Goal: Transaction & Acquisition: Purchase product/service

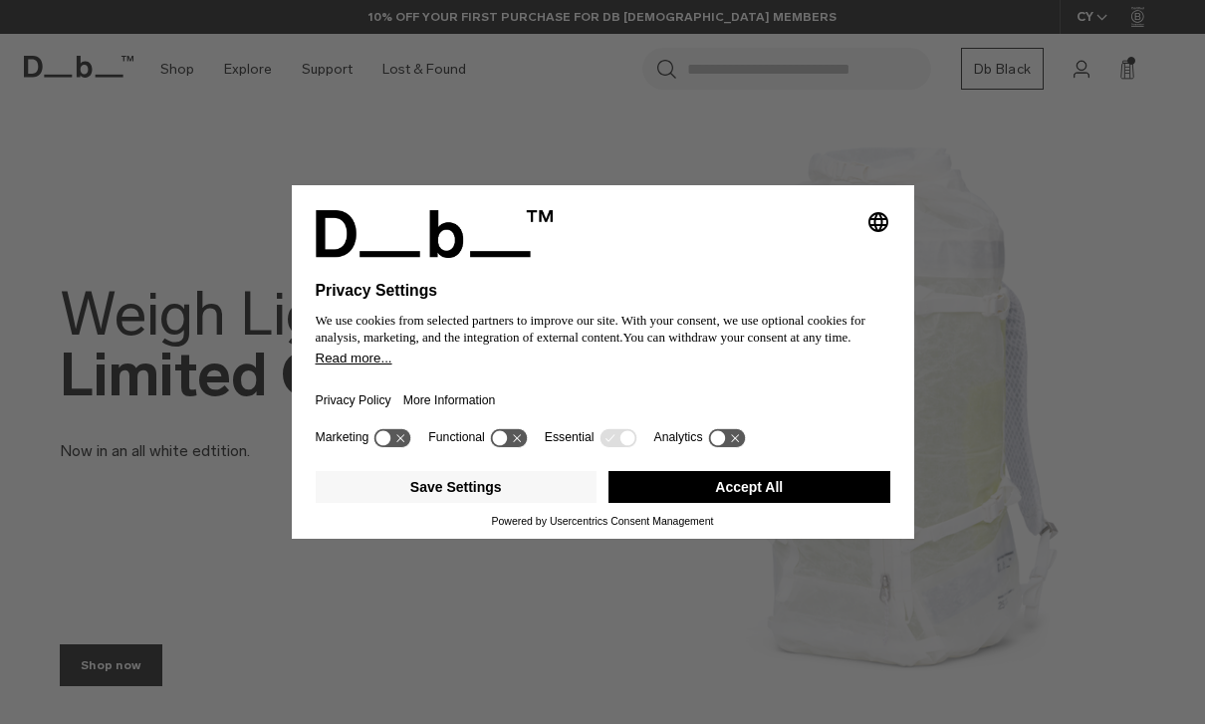
click at [516, 486] on button "Save Settings" at bounding box center [457, 487] width 282 height 32
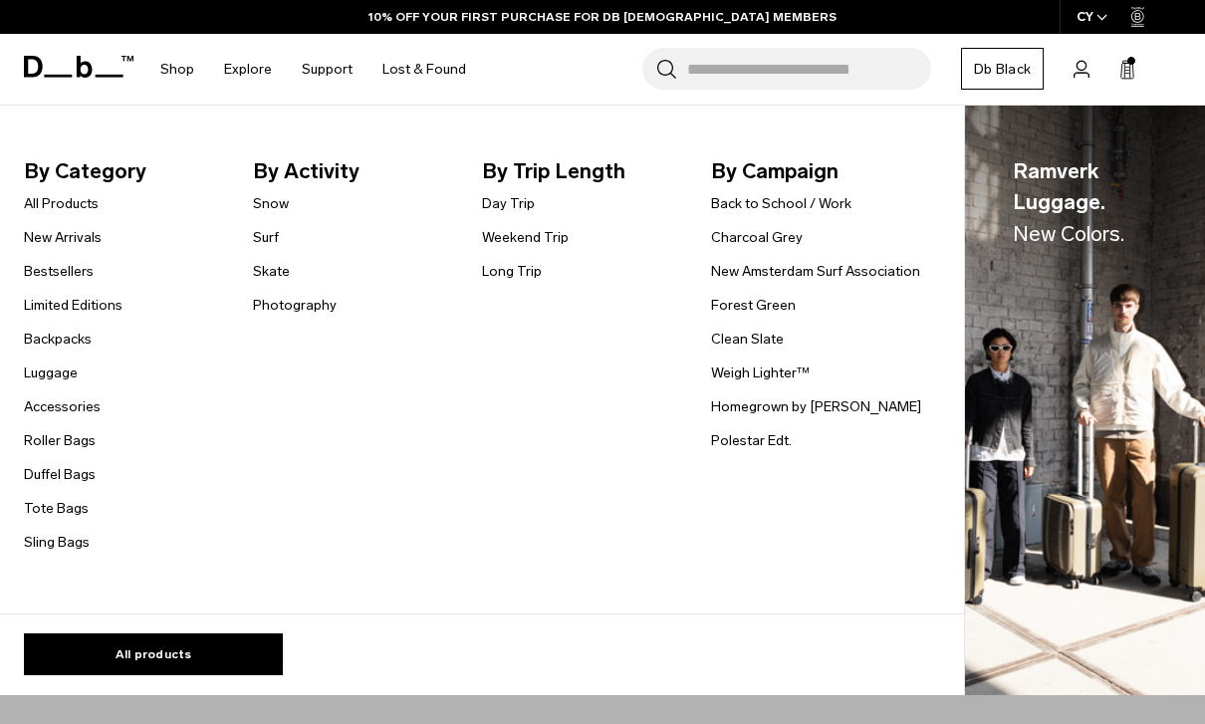
click at [67, 407] on link "Accessories" at bounding box center [62, 406] width 77 height 21
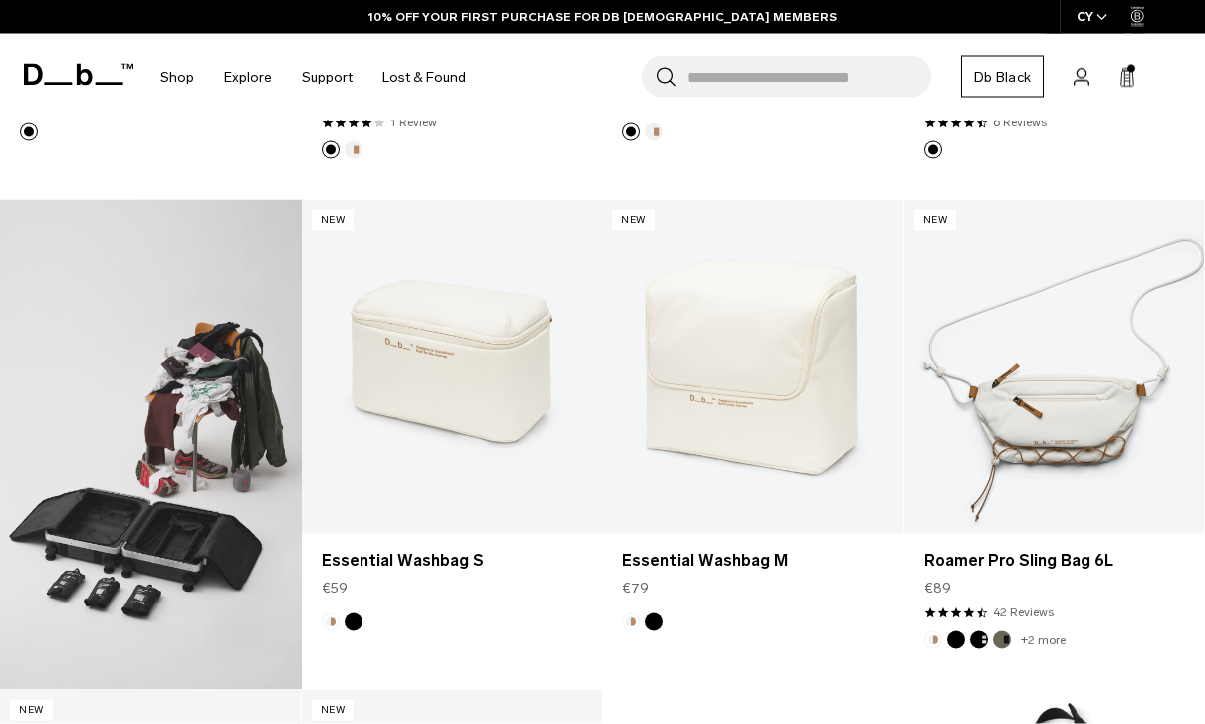
scroll to position [874, 0]
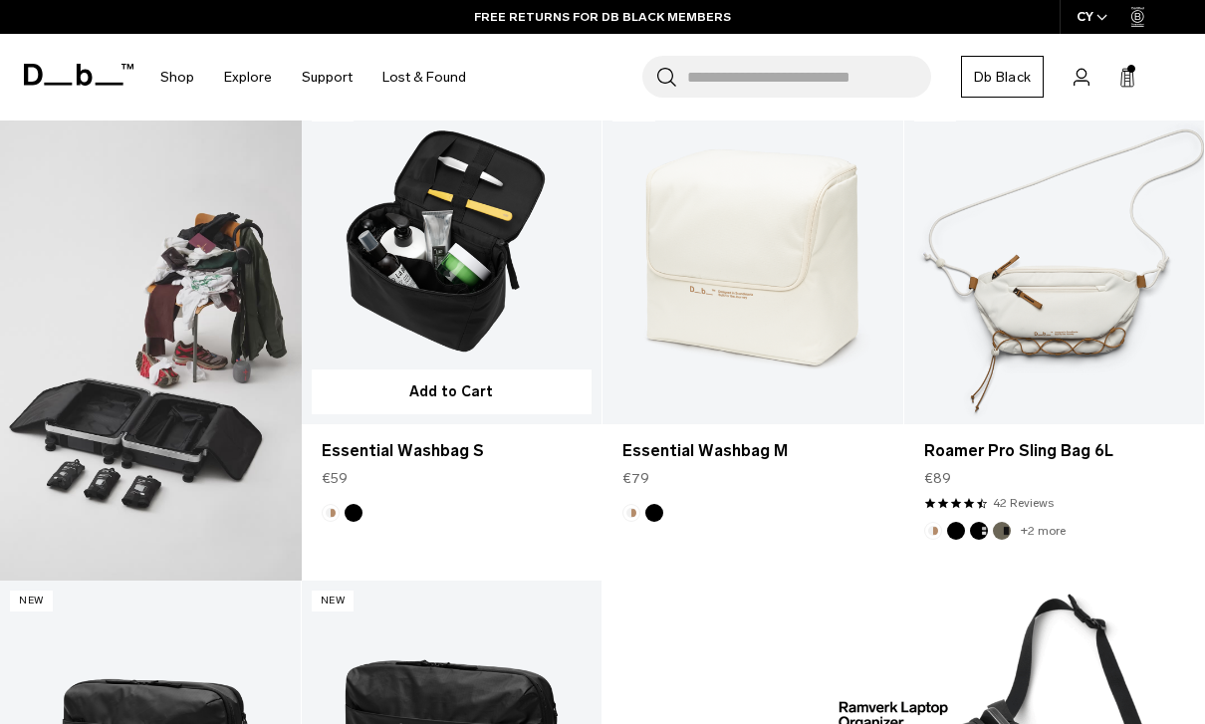
click at [527, 323] on link "Essential Washbag S" at bounding box center [452, 258] width 301 height 334
